Goal: Participate in discussion: Engage in conversation with other users on a specific topic

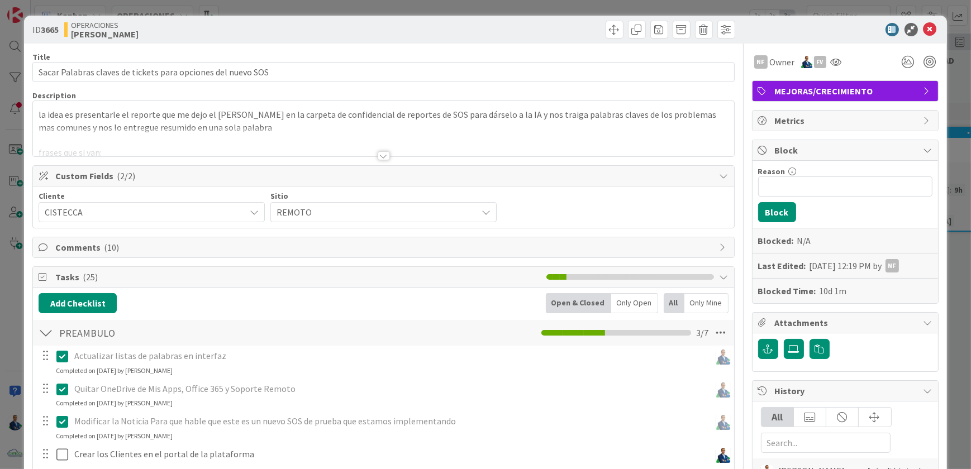
drag, startPoint x: 947, startPoint y: 187, endPoint x: 915, endPoint y: 188, distance: 32.4
click at [946, 187] on div "ID 3665 OPERACIONES [PERSON_NAME] Title 60 / 128 Sacar Palabras claves de ticke…" at bounding box center [485, 234] width 971 height 469
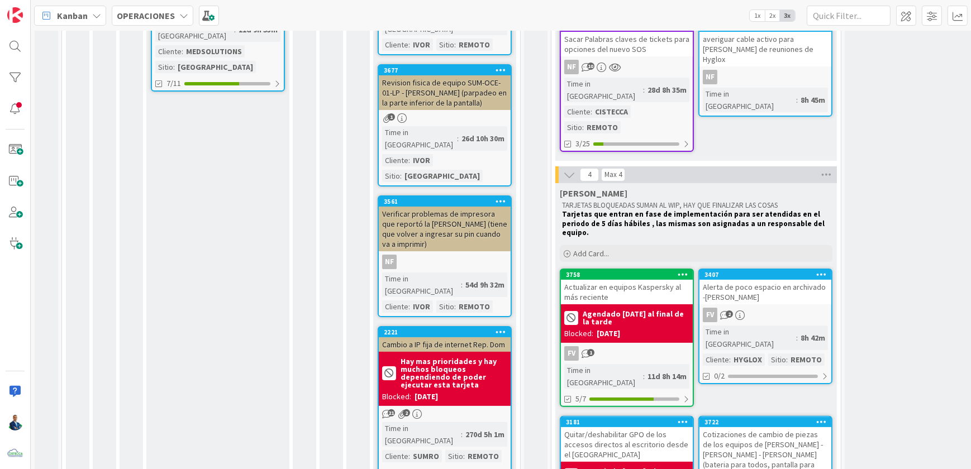
scroll to position [355, 0]
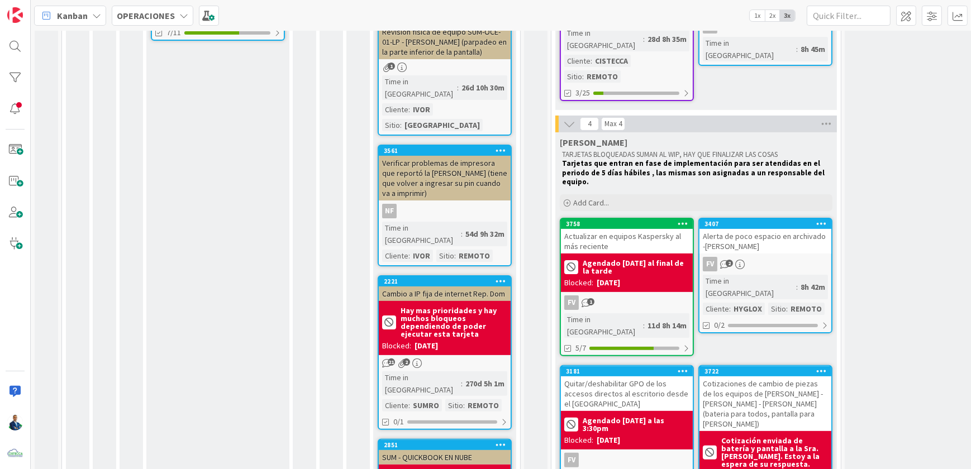
click at [620, 229] on div "Actualizar en equipos Kaspersky al más reciente" at bounding box center [627, 241] width 132 height 25
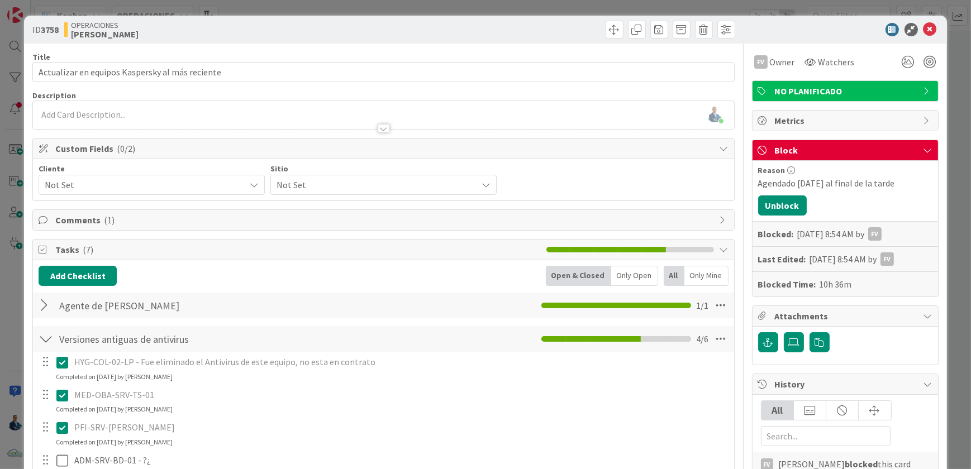
click at [112, 229] on div "Comments ( 1 )" at bounding box center [383, 220] width 701 height 20
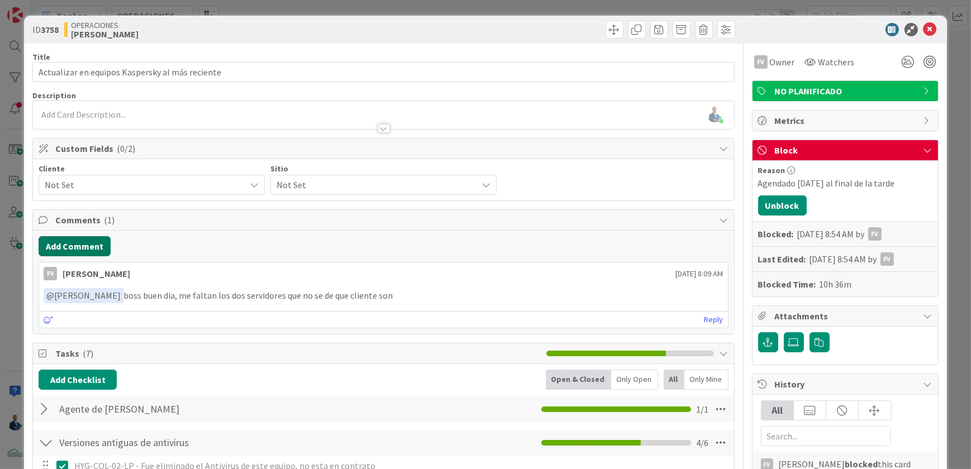
click at [98, 243] on button "Add Comment" at bounding box center [75, 246] width 72 height 20
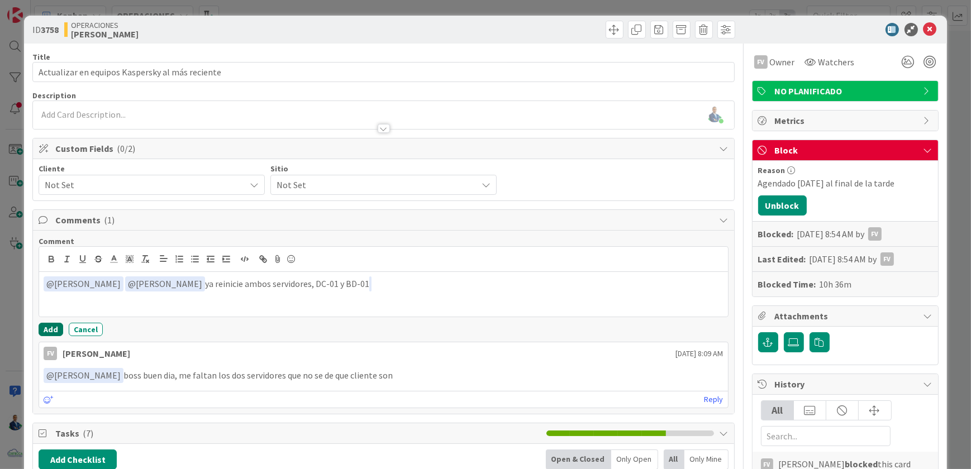
click at [47, 330] on button "Add" at bounding box center [51, 329] width 25 height 13
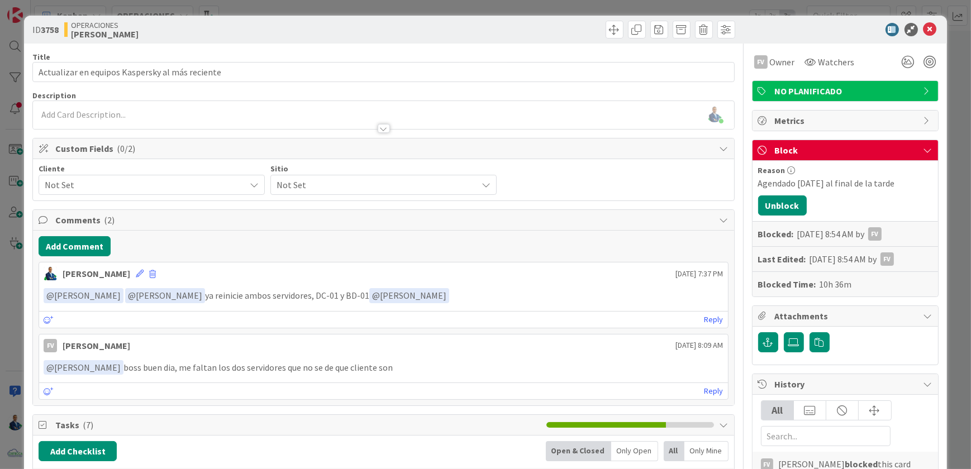
click at [950, 157] on div "ID 3758 OPERACIONES [PERSON_NAME] Title 47 / 128 Actualizar en equipos Kaspersk…" at bounding box center [485, 234] width 971 height 469
